Goal: Task Accomplishment & Management: Use online tool/utility

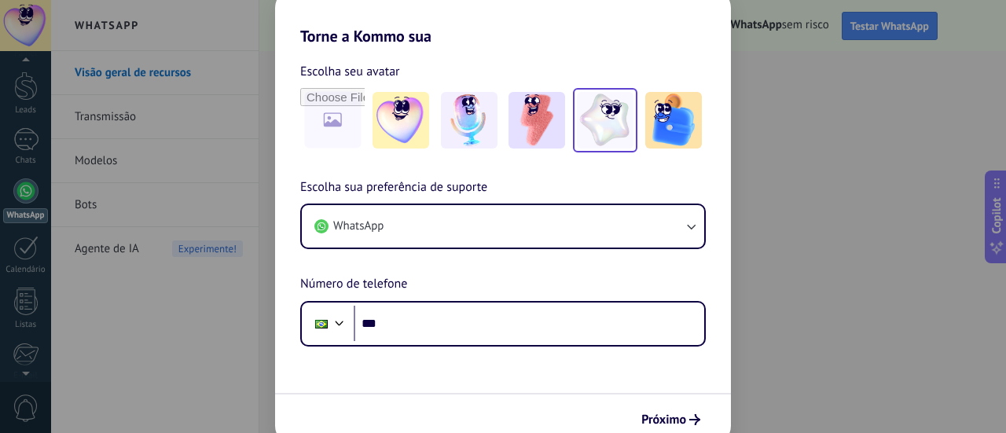
click at [597, 120] on img at bounding box center [605, 120] width 57 height 57
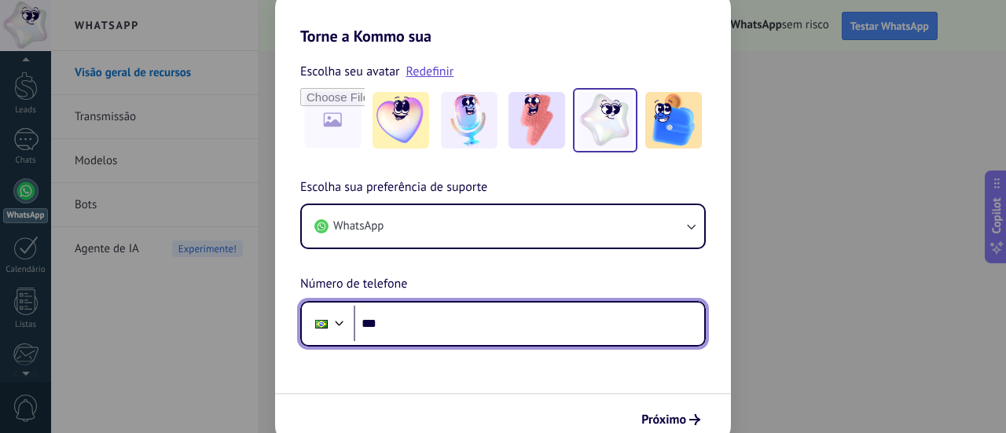
click at [414, 312] on input "***" at bounding box center [529, 324] width 351 height 36
type input "**********"
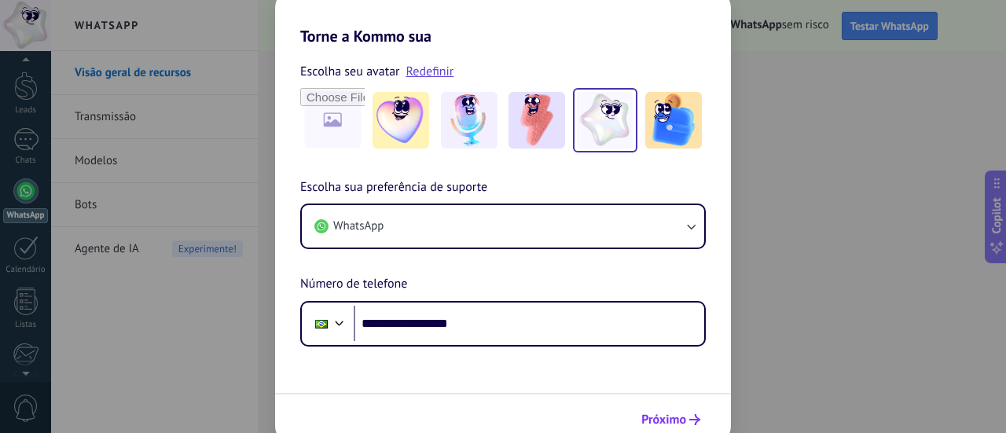
click at [675, 419] on span "Próximo" at bounding box center [664, 419] width 45 height 11
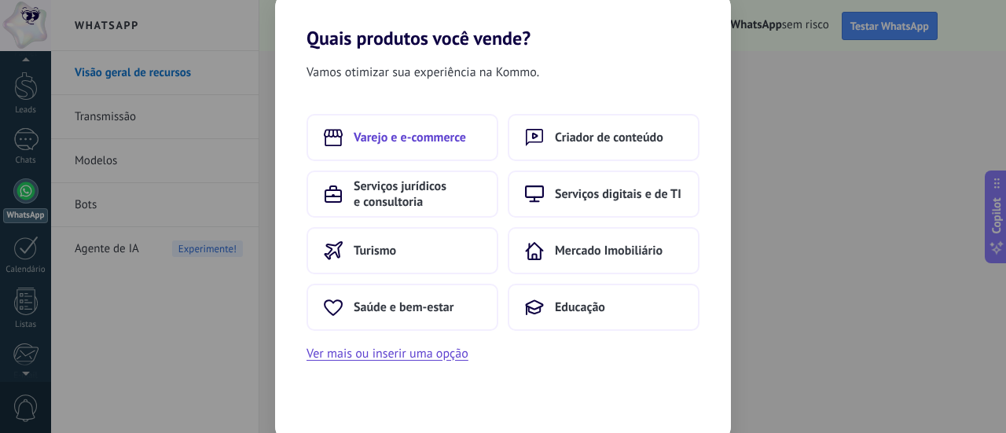
click at [402, 147] on button "Varejo e e-commerce" at bounding box center [403, 137] width 192 height 47
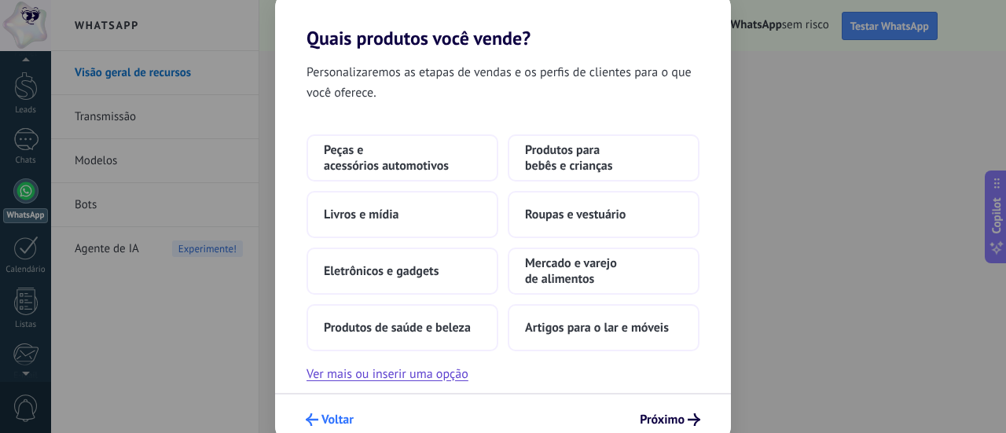
click at [328, 414] on span "Voltar" at bounding box center [338, 419] width 32 height 11
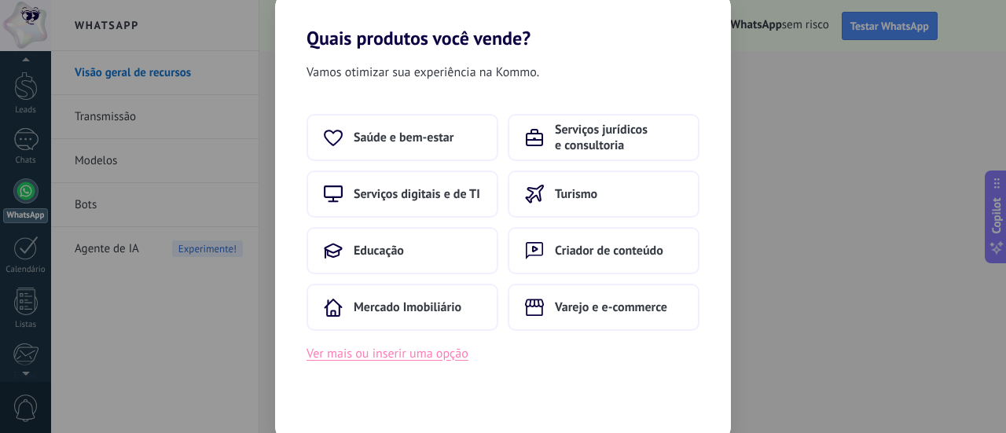
click at [374, 354] on button "Ver mais ou inserir uma opção" at bounding box center [388, 354] width 162 height 20
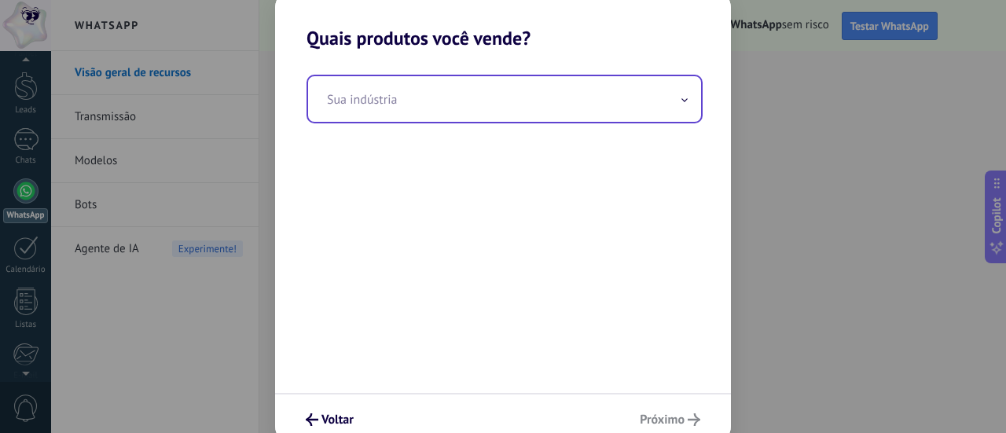
click at [452, 90] on input "text" at bounding box center [504, 99] width 393 height 46
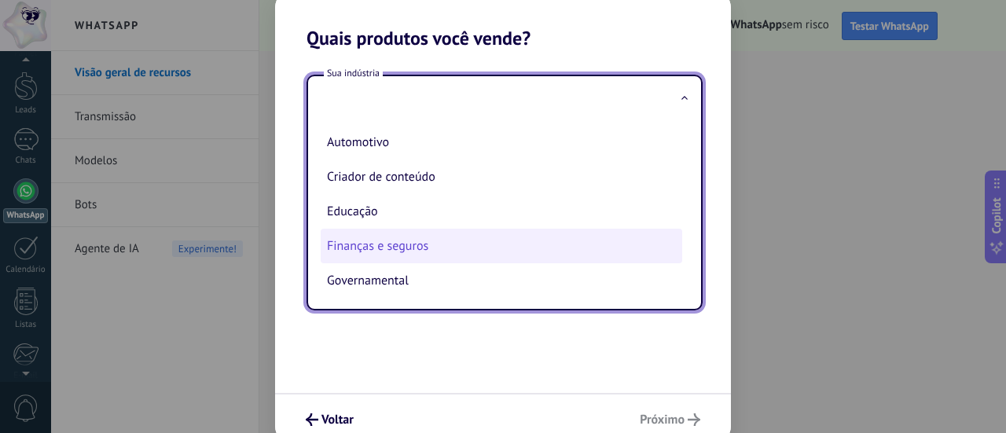
click at [417, 247] on li "Finanças e seguros" at bounding box center [502, 246] width 362 height 35
type input "**********"
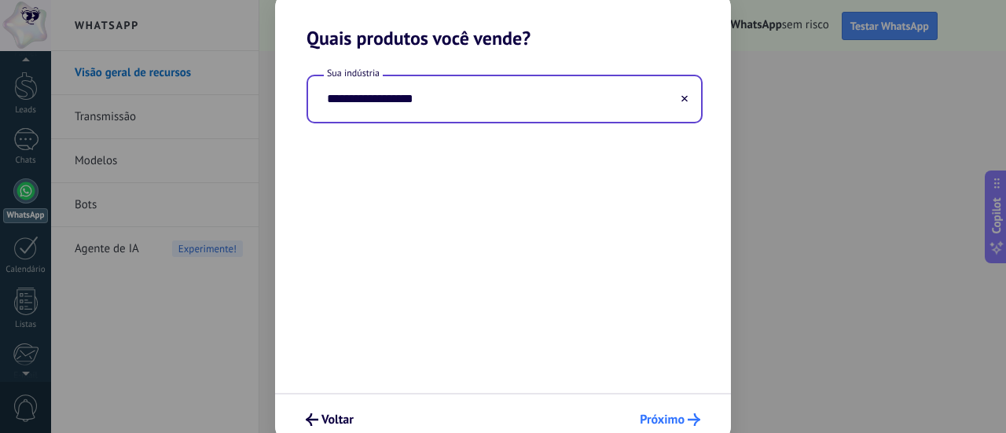
click at [657, 421] on span "Próximo" at bounding box center [662, 419] width 45 height 11
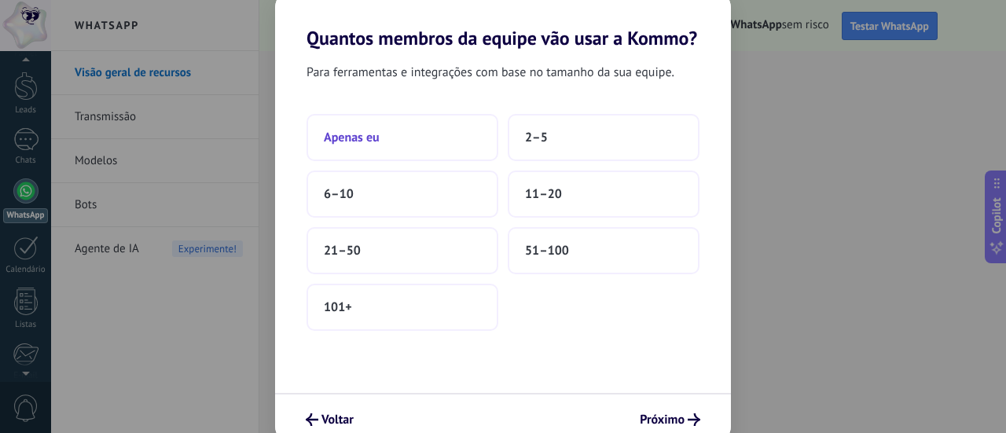
click at [369, 131] on span "Apenas eu" at bounding box center [352, 138] width 56 height 16
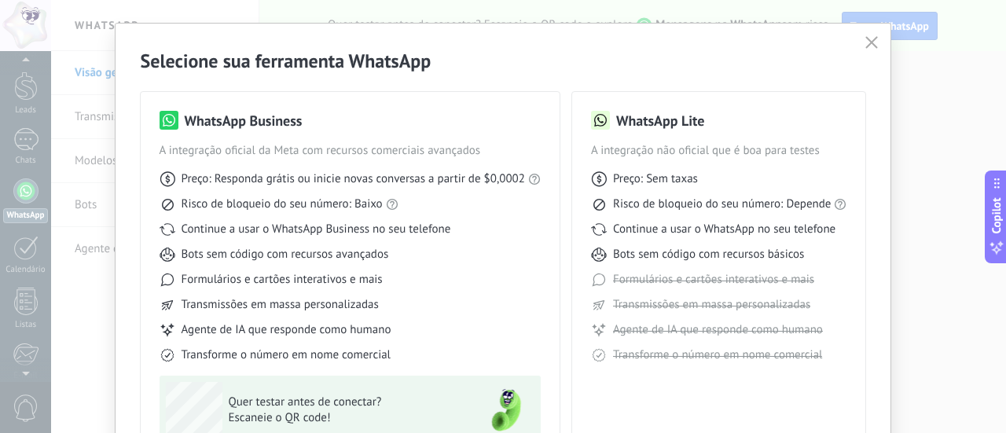
scroll to position [26, 0]
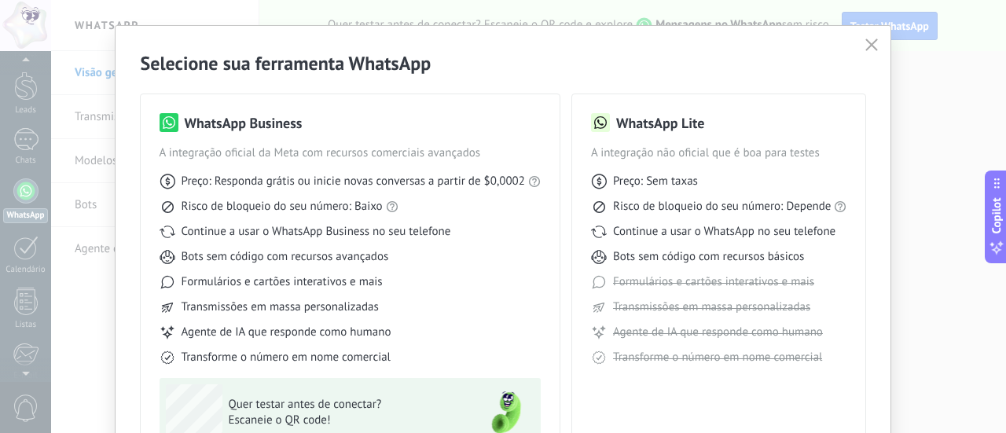
click at [873, 46] on icon "button" at bounding box center [872, 45] width 13 height 13
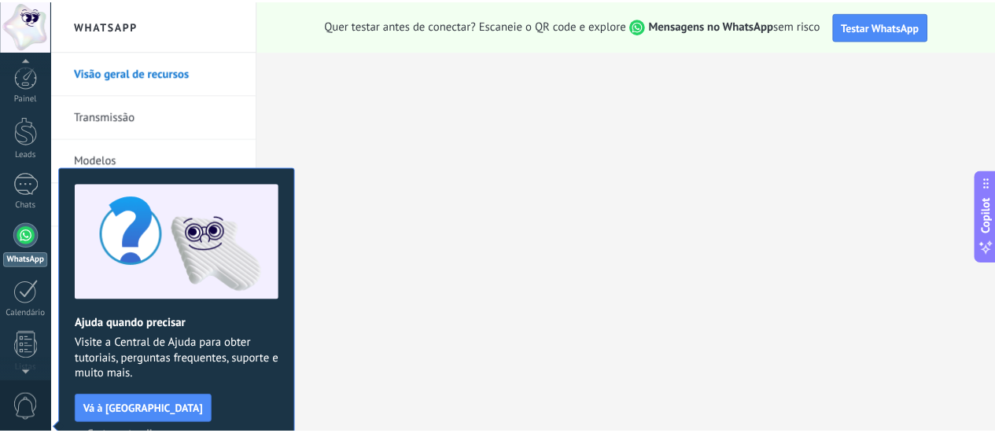
scroll to position [45, 0]
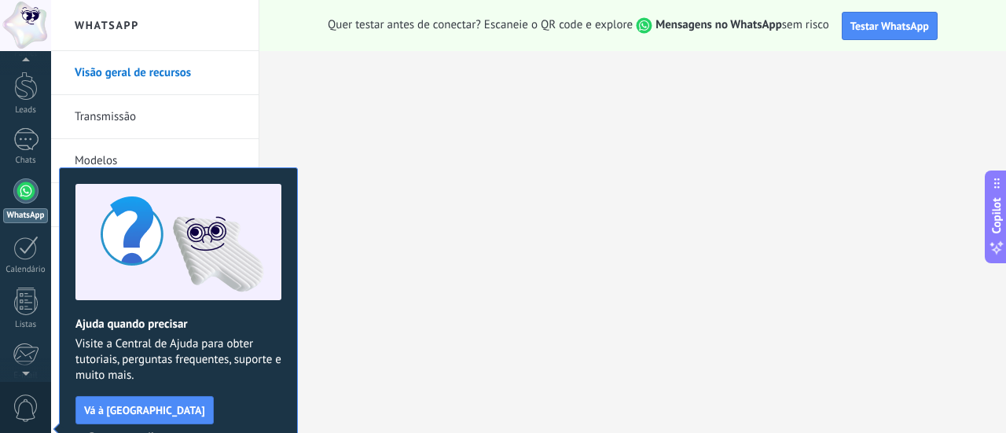
click at [104, 17] on h2 "WhatsApp" at bounding box center [155, 25] width 168 height 51
click at [154, 431] on span "Certo, entendi" at bounding box center [121, 436] width 66 height 11
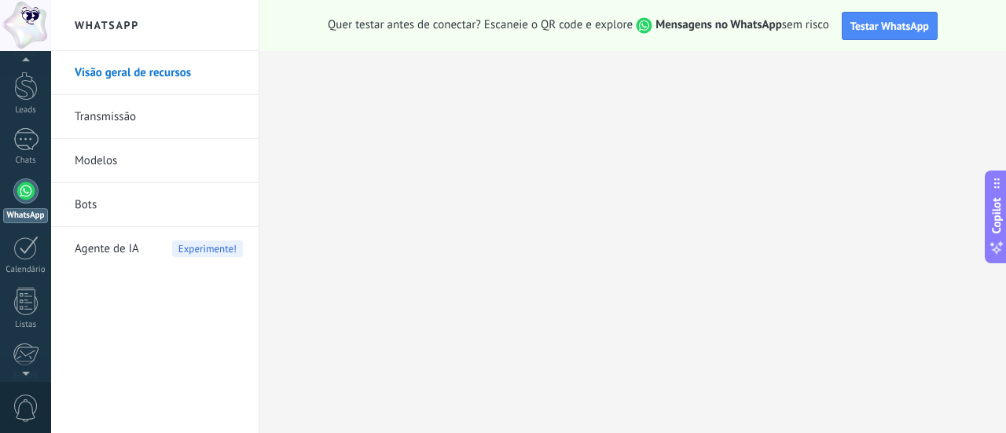
click at [102, 160] on link "Modelos" at bounding box center [159, 161] width 168 height 44
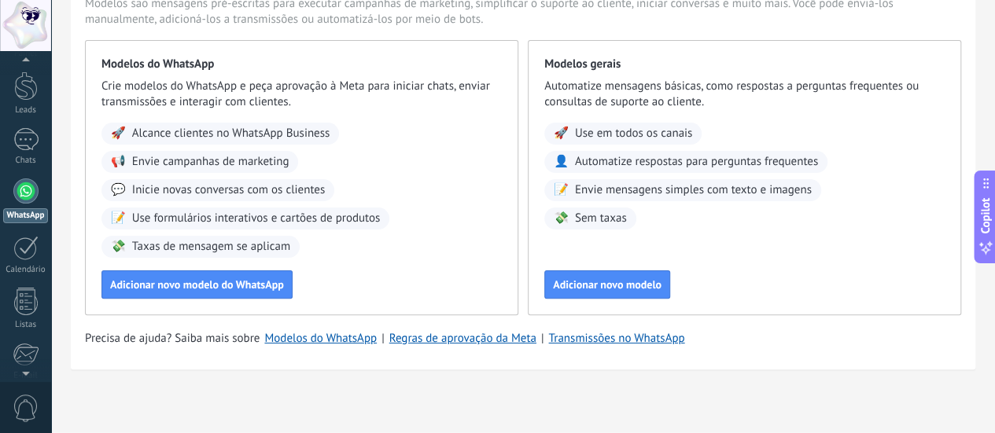
scroll to position [97, 0]
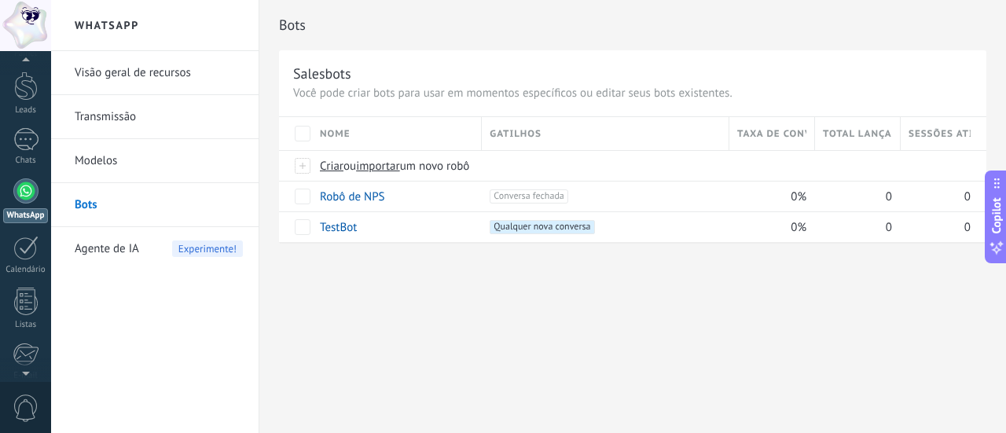
click at [107, 75] on link "Visão geral de recursos" at bounding box center [159, 73] width 168 height 44
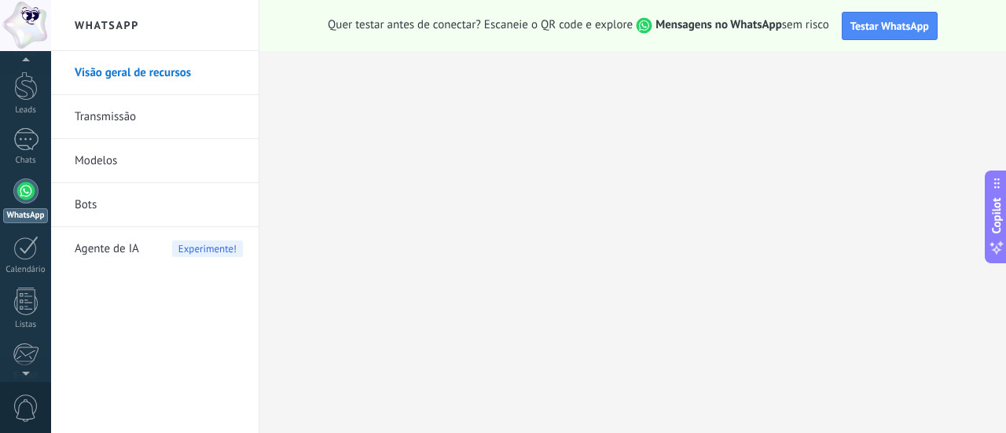
click at [108, 108] on link "Transmissão" at bounding box center [159, 117] width 168 height 44
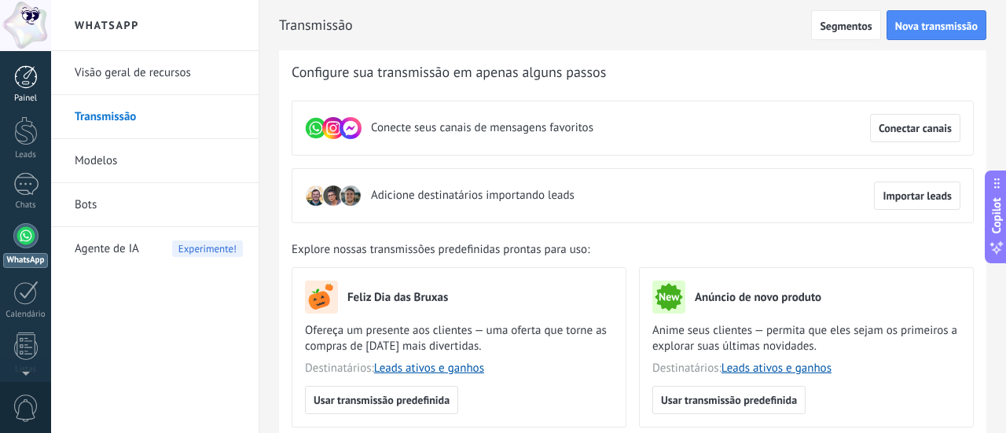
click at [31, 76] on div at bounding box center [26, 77] width 24 height 24
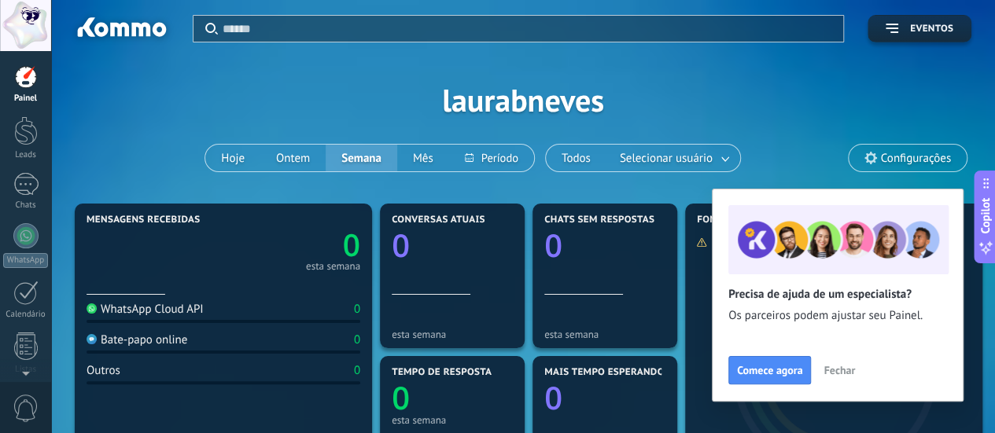
click at [261, 28] on input "text" at bounding box center [527, 28] width 611 height 17
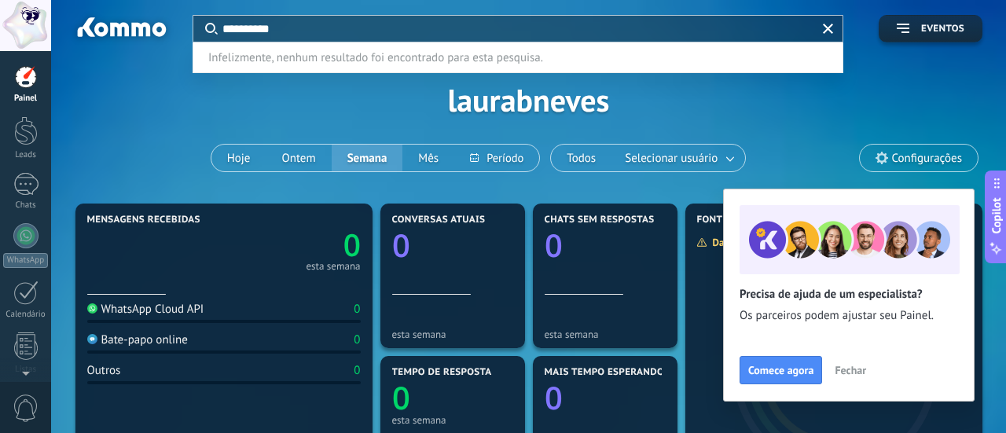
type input "**********"
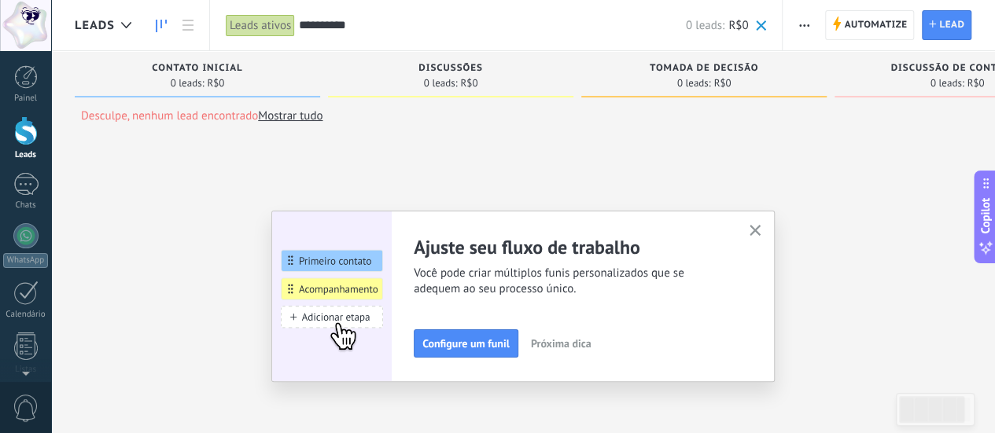
drag, startPoint x: 355, startPoint y: 26, endPoint x: 296, endPoint y: 19, distance: 60.2
click at [296, 27] on div "**********" at bounding box center [496, 25] width 574 height 50
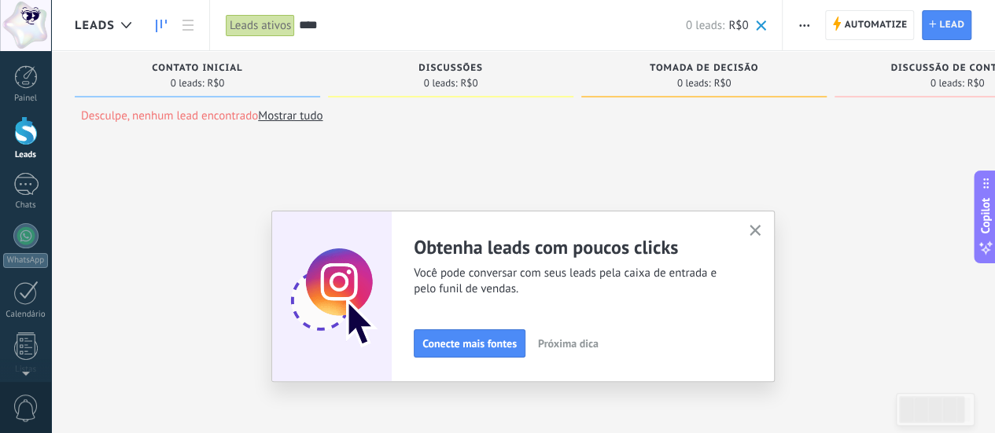
type input "****"
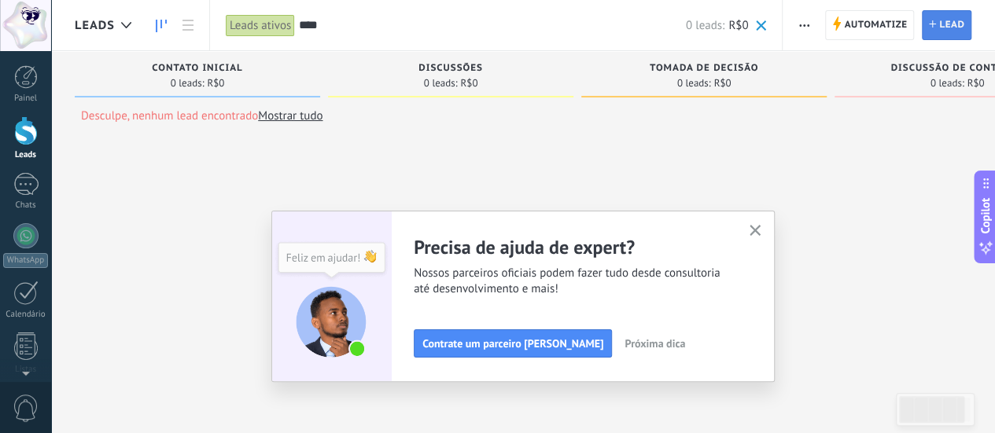
click at [939, 18] on link "Lead Novo lead" at bounding box center [946, 25] width 50 height 30
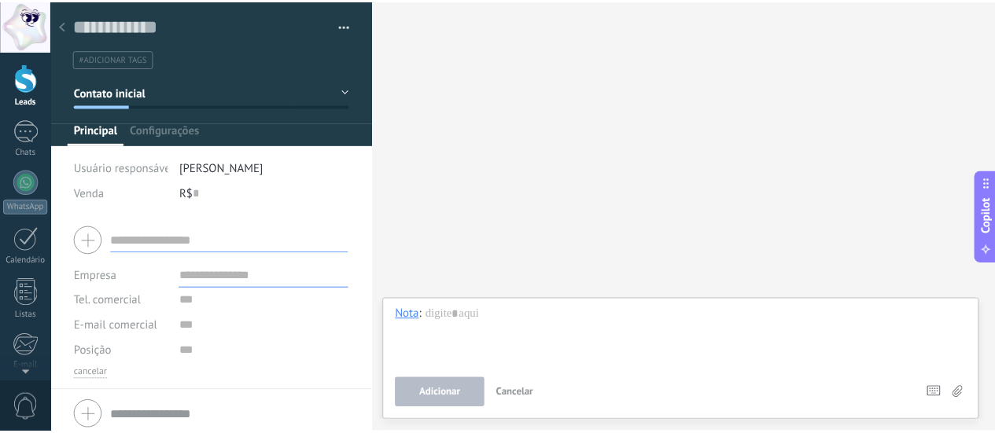
scroll to position [79, 0]
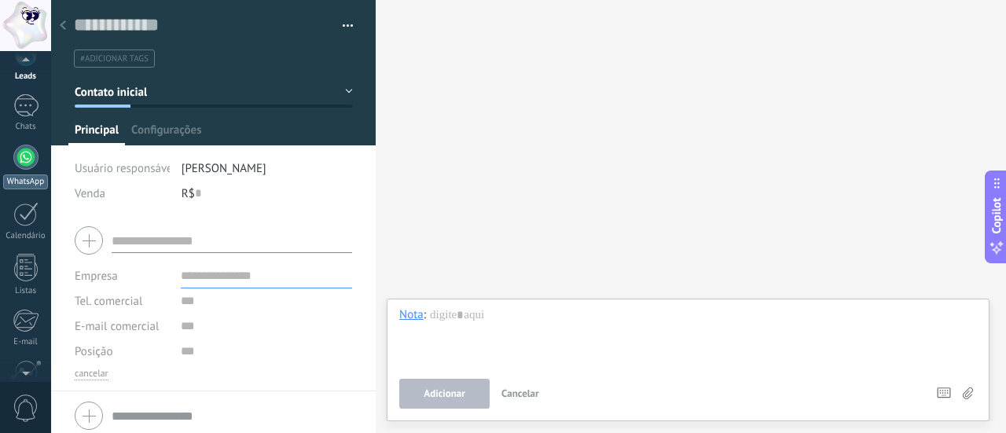
click at [31, 157] on div at bounding box center [25, 157] width 25 height 25
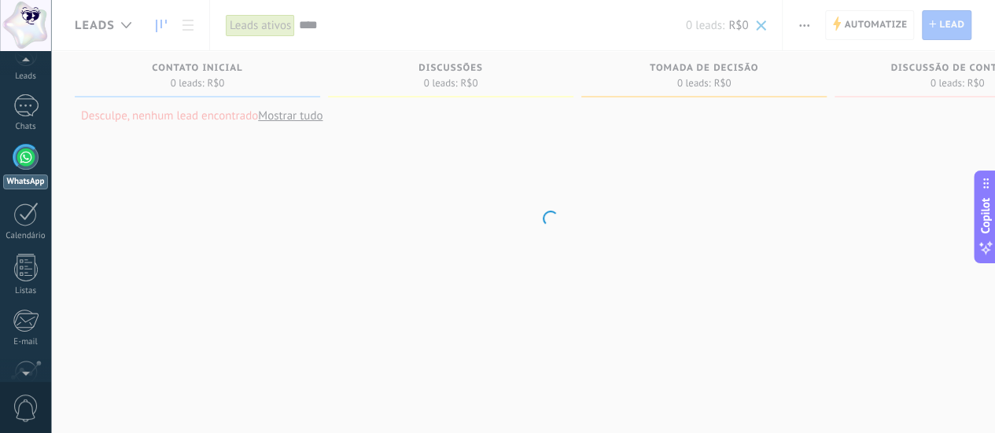
scroll to position [45, 0]
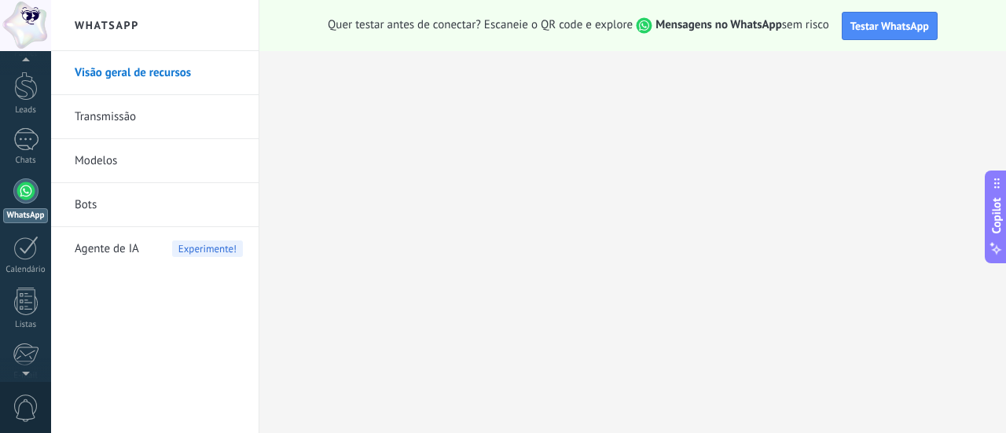
click at [108, 114] on link "Transmissão" at bounding box center [159, 117] width 168 height 44
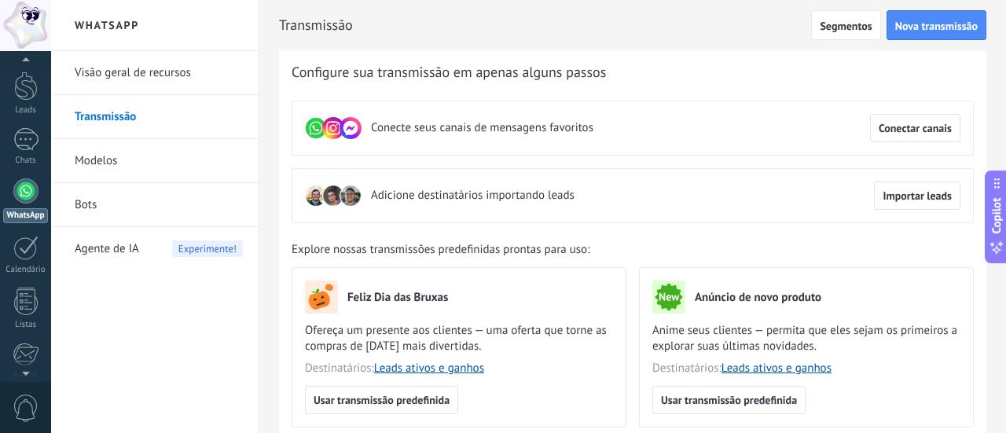
click at [106, 166] on link "Modelos" at bounding box center [159, 161] width 168 height 44
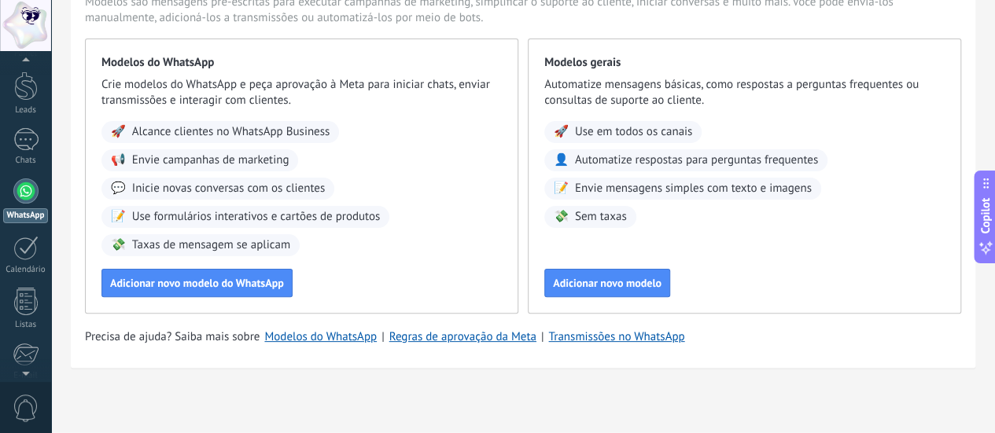
scroll to position [97, 0]
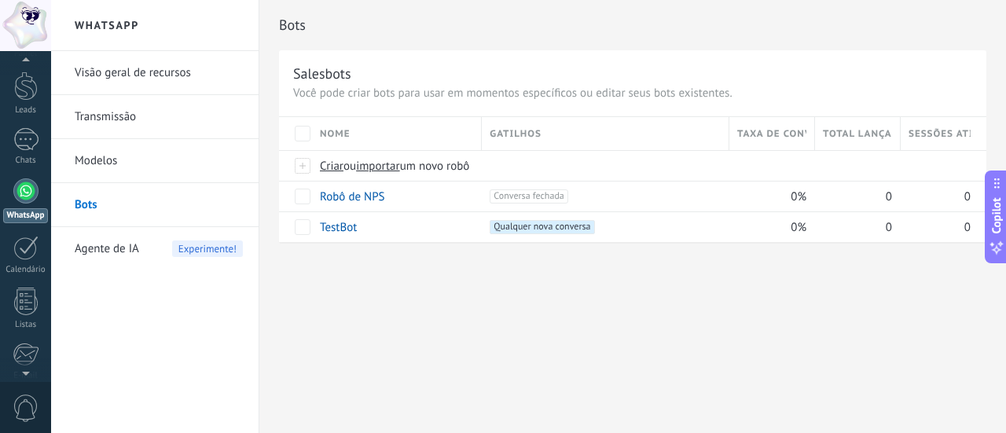
click at [101, 241] on span "Agente de IA" at bounding box center [107, 249] width 64 height 44
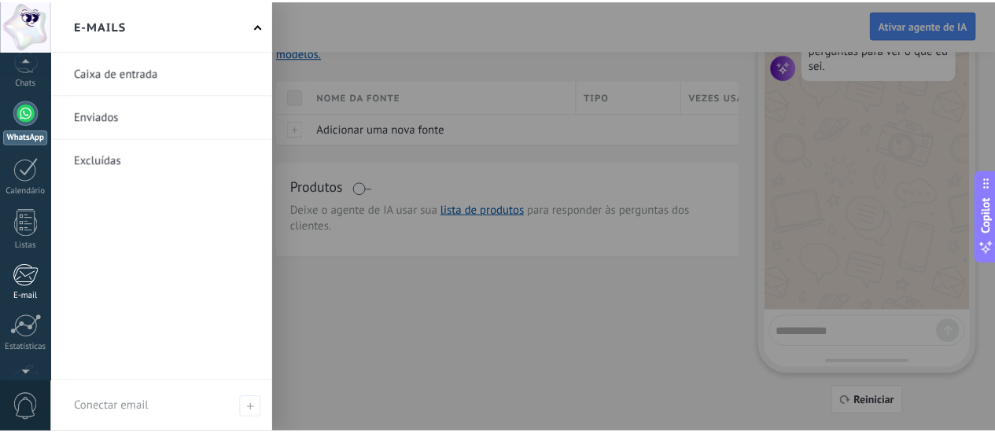
scroll to position [219, 0]
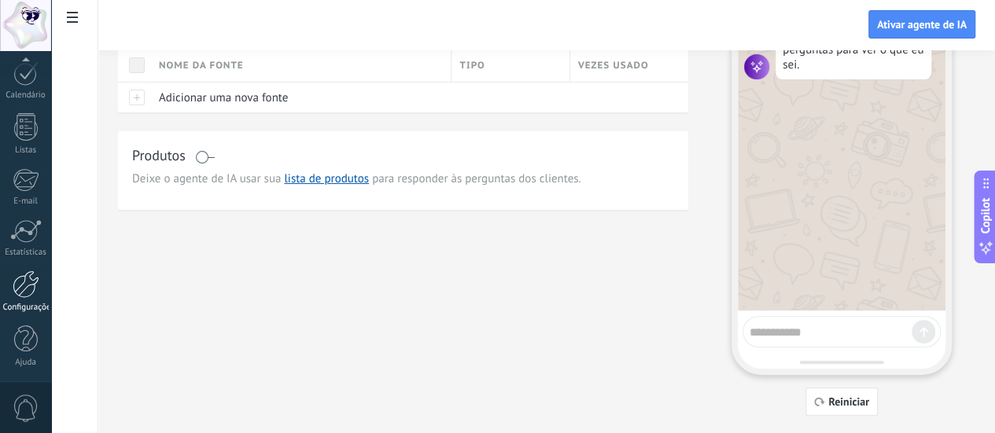
click at [20, 288] on div at bounding box center [26, 284] width 27 height 28
